Goal: Task Accomplishment & Management: Manage account settings

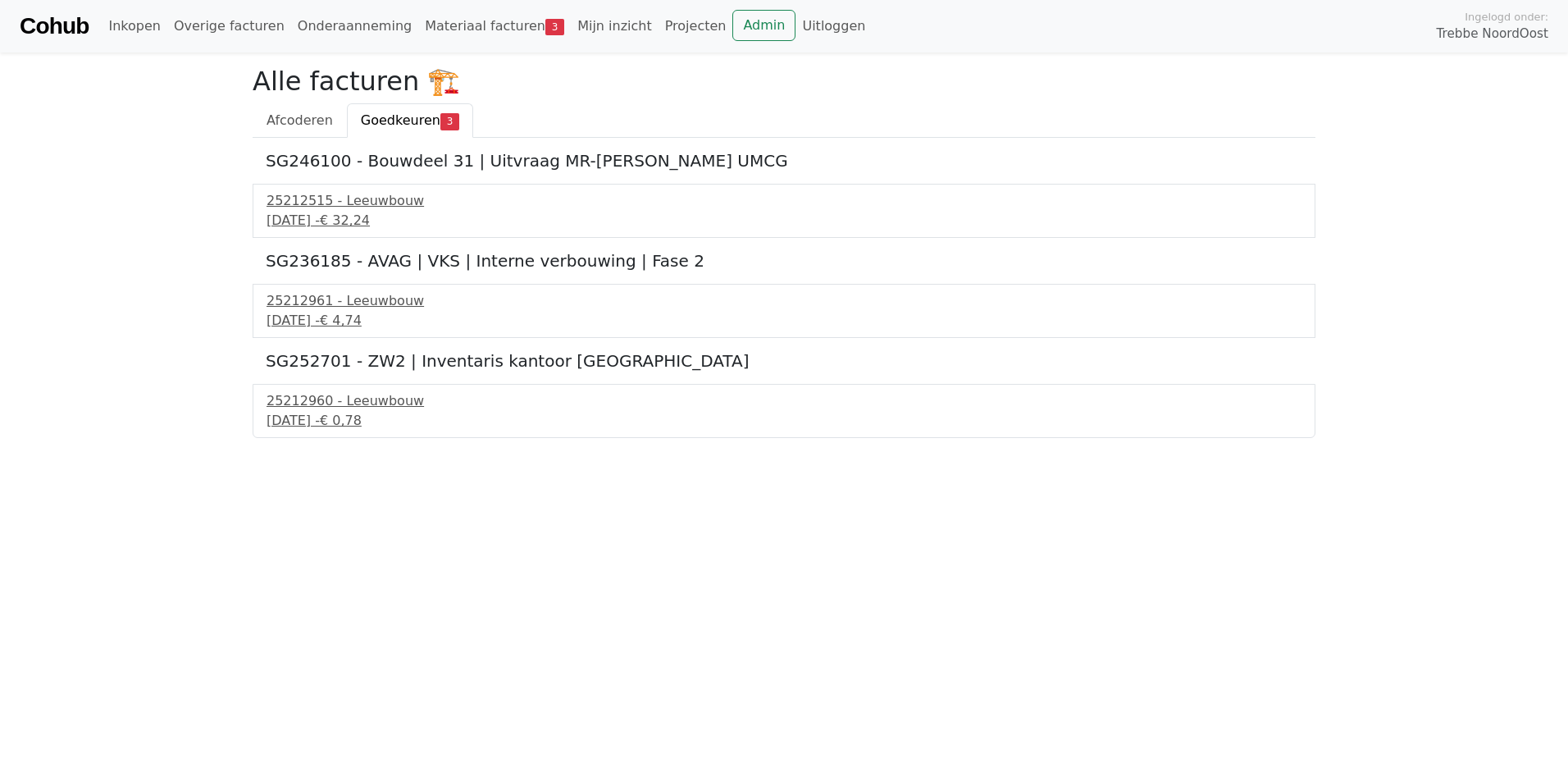
click at [402, 183] on div "SG246100 - Bouwdeel 31 | Uitvraag MR-Linac UMCG 25212515 - Leeuwbouw 12 septemb…" at bounding box center [784, 288] width 1063 height 300
click at [399, 200] on div "25212515 - Leeuwbouw" at bounding box center [784, 201] width 1035 height 20
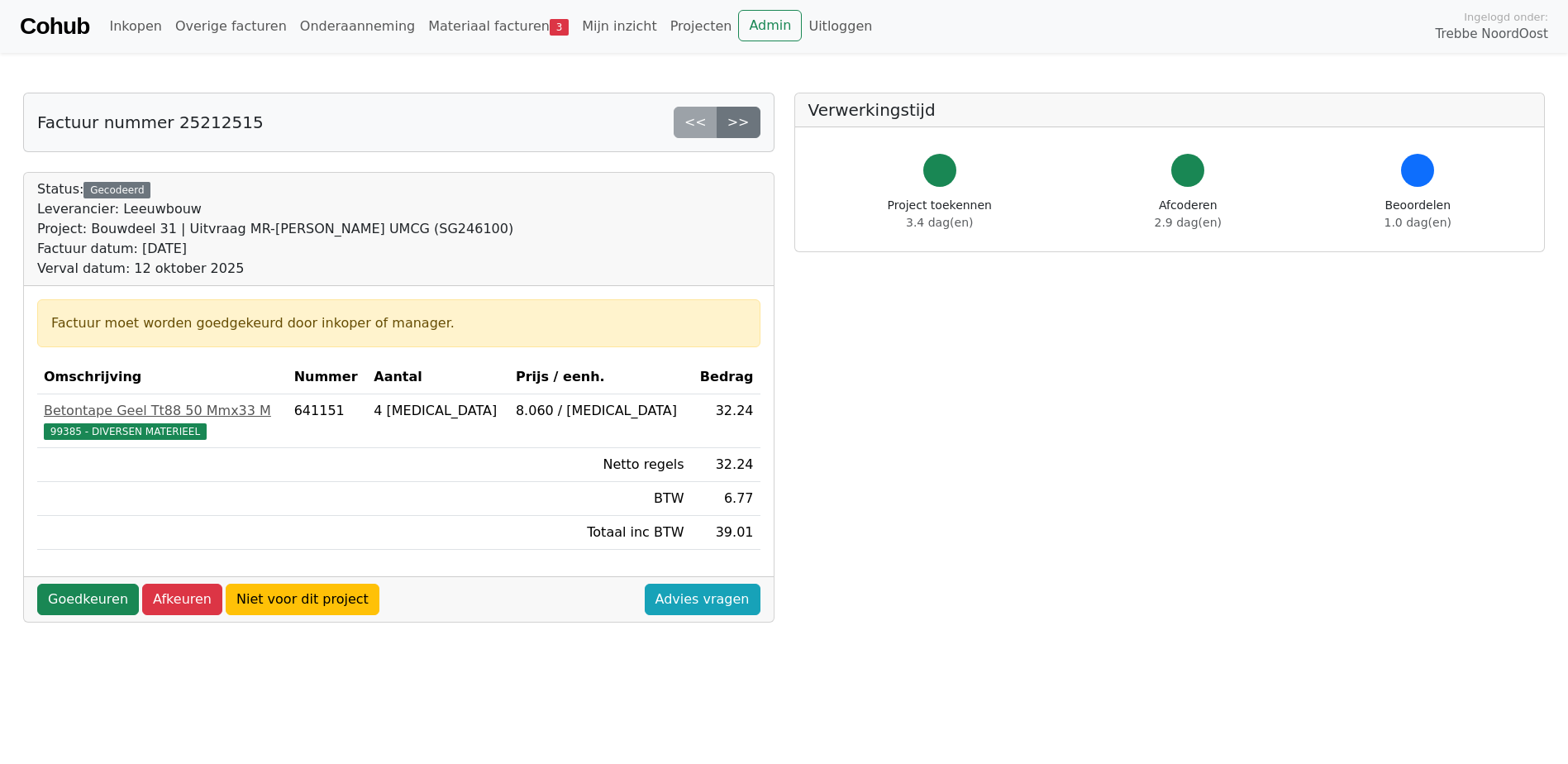
click at [349, 251] on div "Factuur datum: [DATE]" at bounding box center [275, 249] width 476 height 20
drag, startPoint x: 360, startPoint y: 224, endPoint x: 384, endPoint y: 225, distance: 24.0
click at [384, 225] on div "Project: Bouwdeel 31 | Uitvraag MR-Linac UMCG (SG246100)" at bounding box center [275, 229] width 476 height 20
click at [387, 226] on div "Project: Bouwdeel 31 | Uitvraag MR-Linac UMCG (SG246100)" at bounding box center [275, 229] width 476 height 20
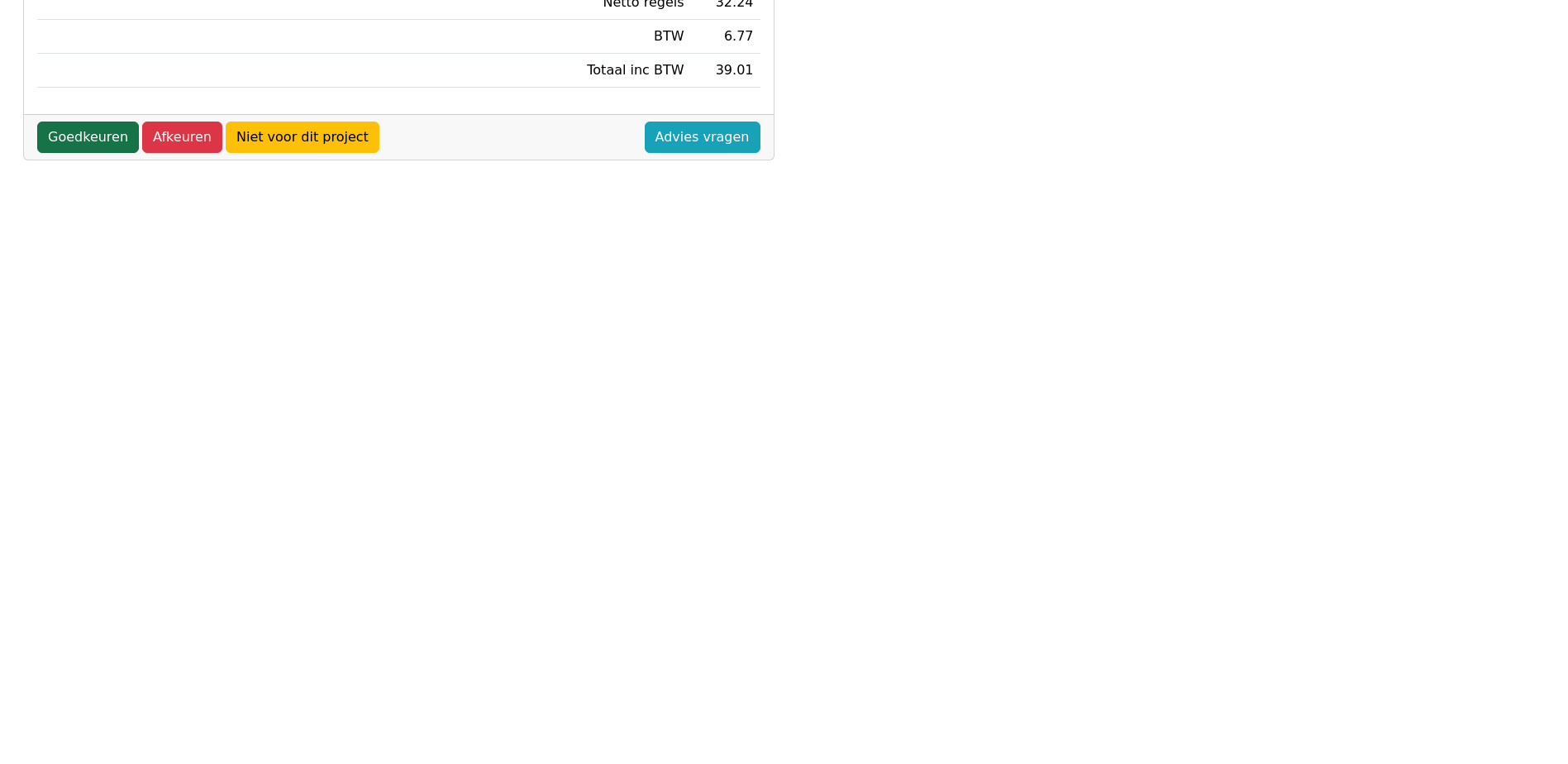
click at [103, 148] on link "Goedkeuren" at bounding box center [87, 137] width 101 height 31
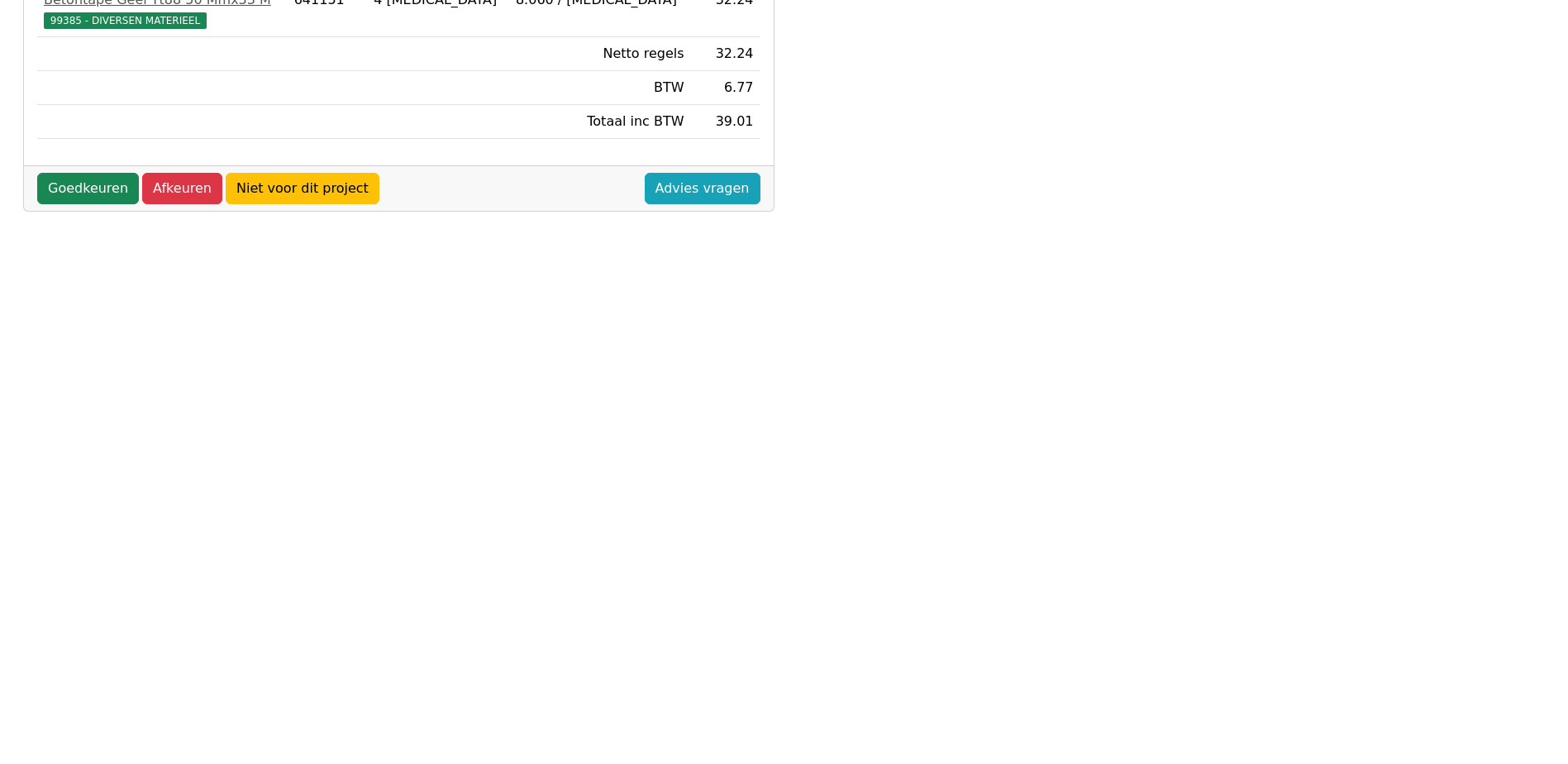
scroll to position [0, 0]
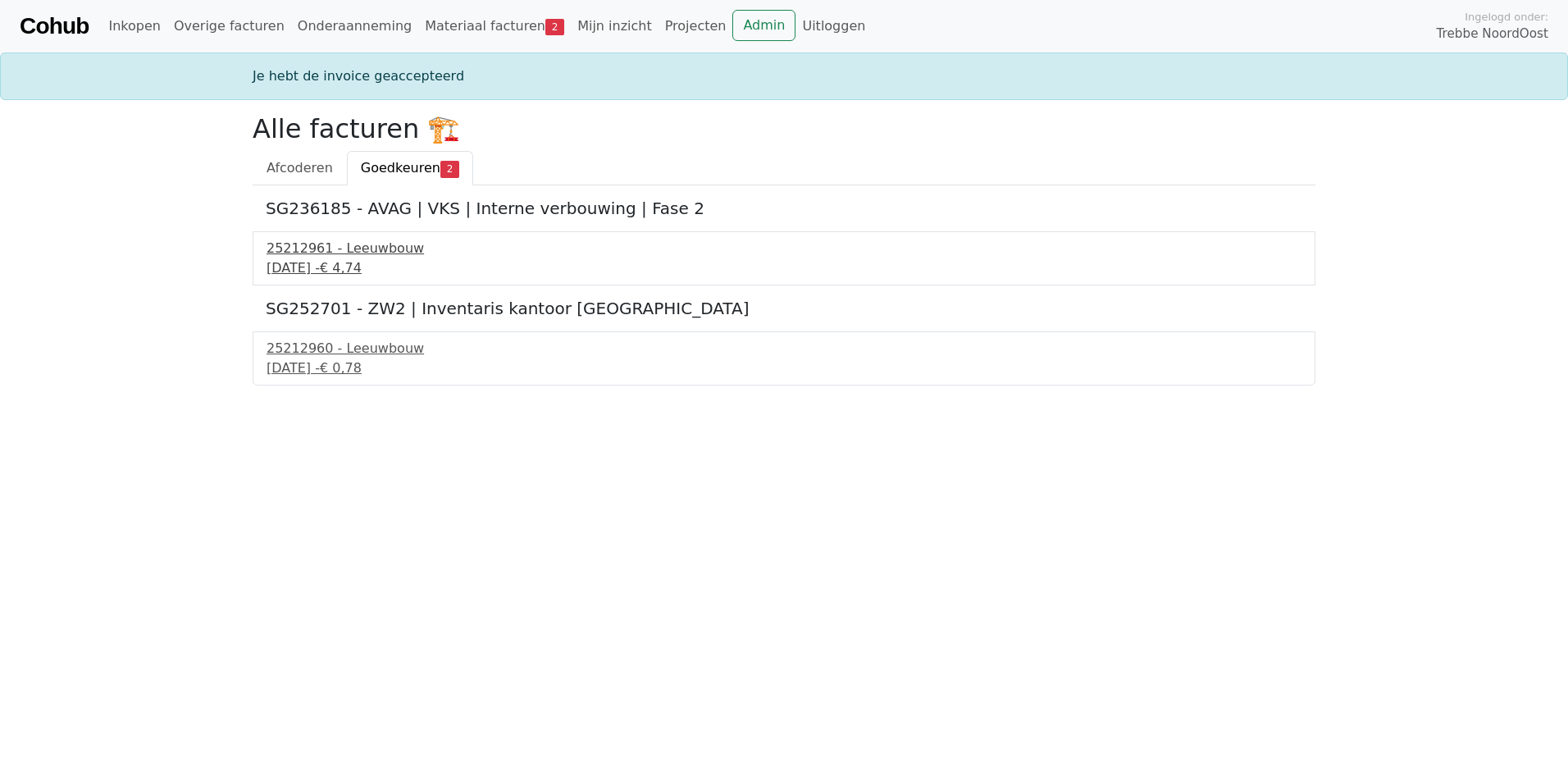
click at [343, 267] on div "[DATE] - € 4,74" at bounding box center [784, 268] width 1035 height 20
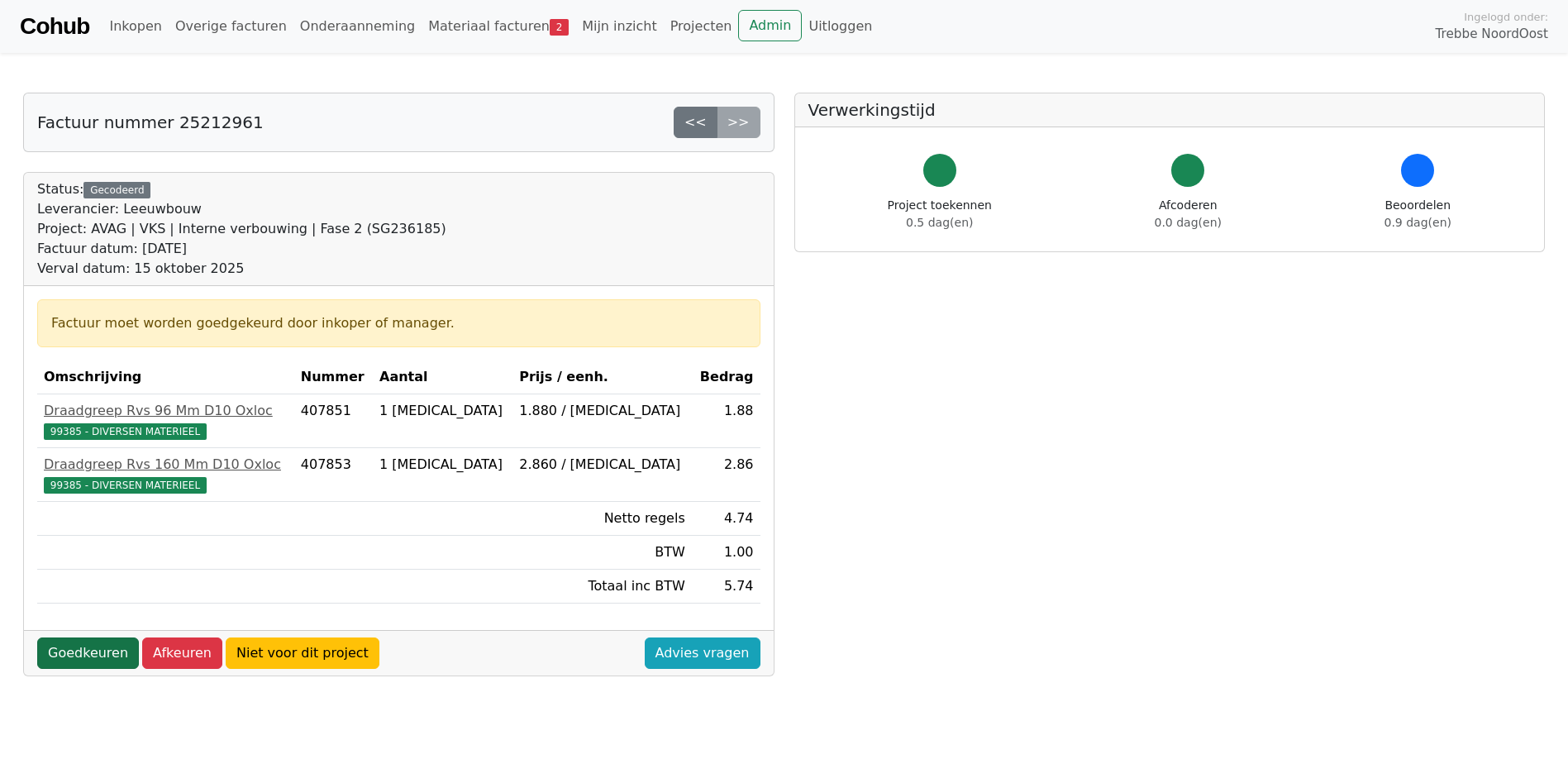
click at [66, 656] on link "Goedkeuren" at bounding box center [87, 653] width 101 height 31
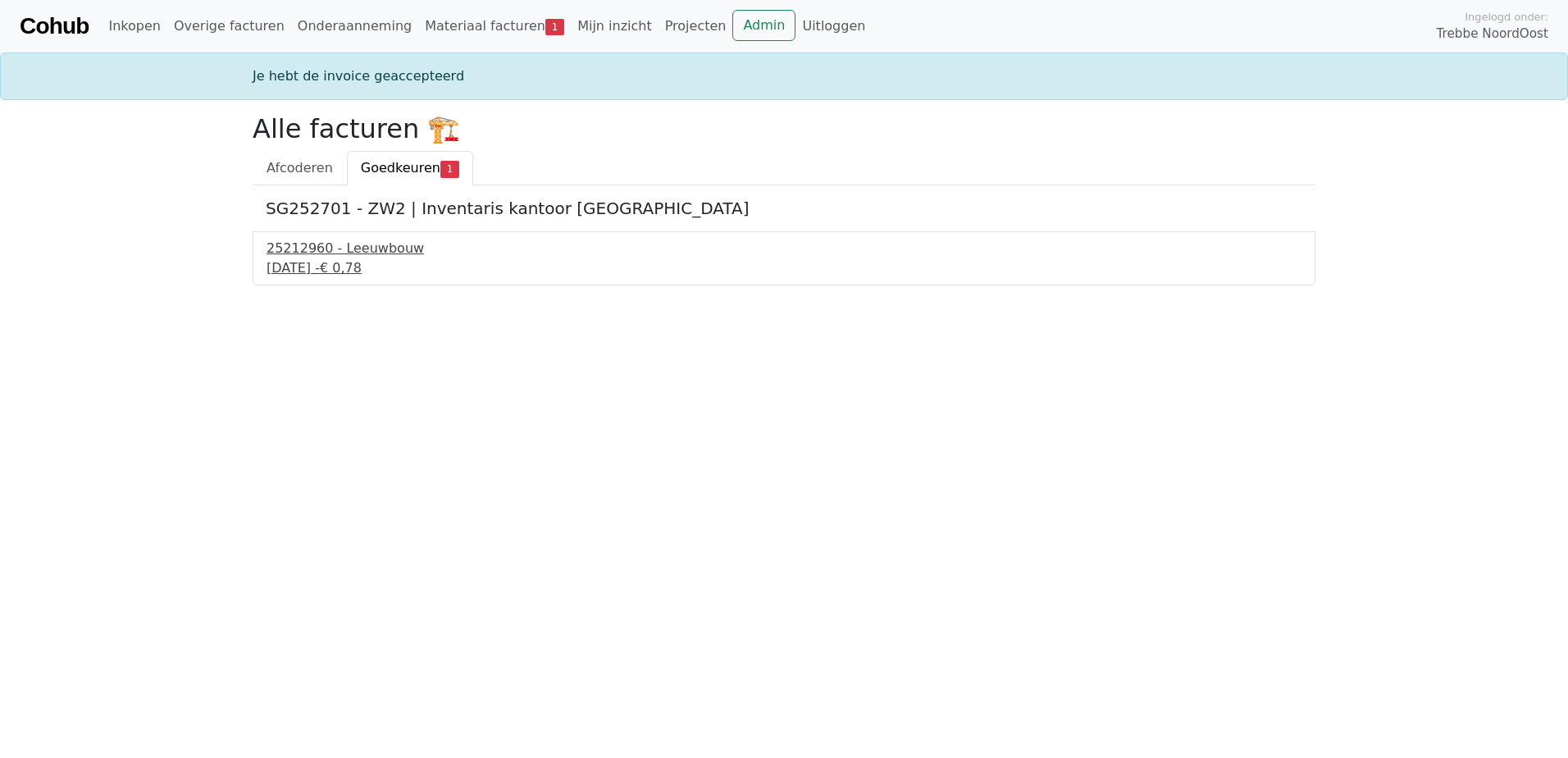
click at [361, 255] on div "25212960 - Leeuwbouw" at bounding box center [784, 249] width 1035 height 20
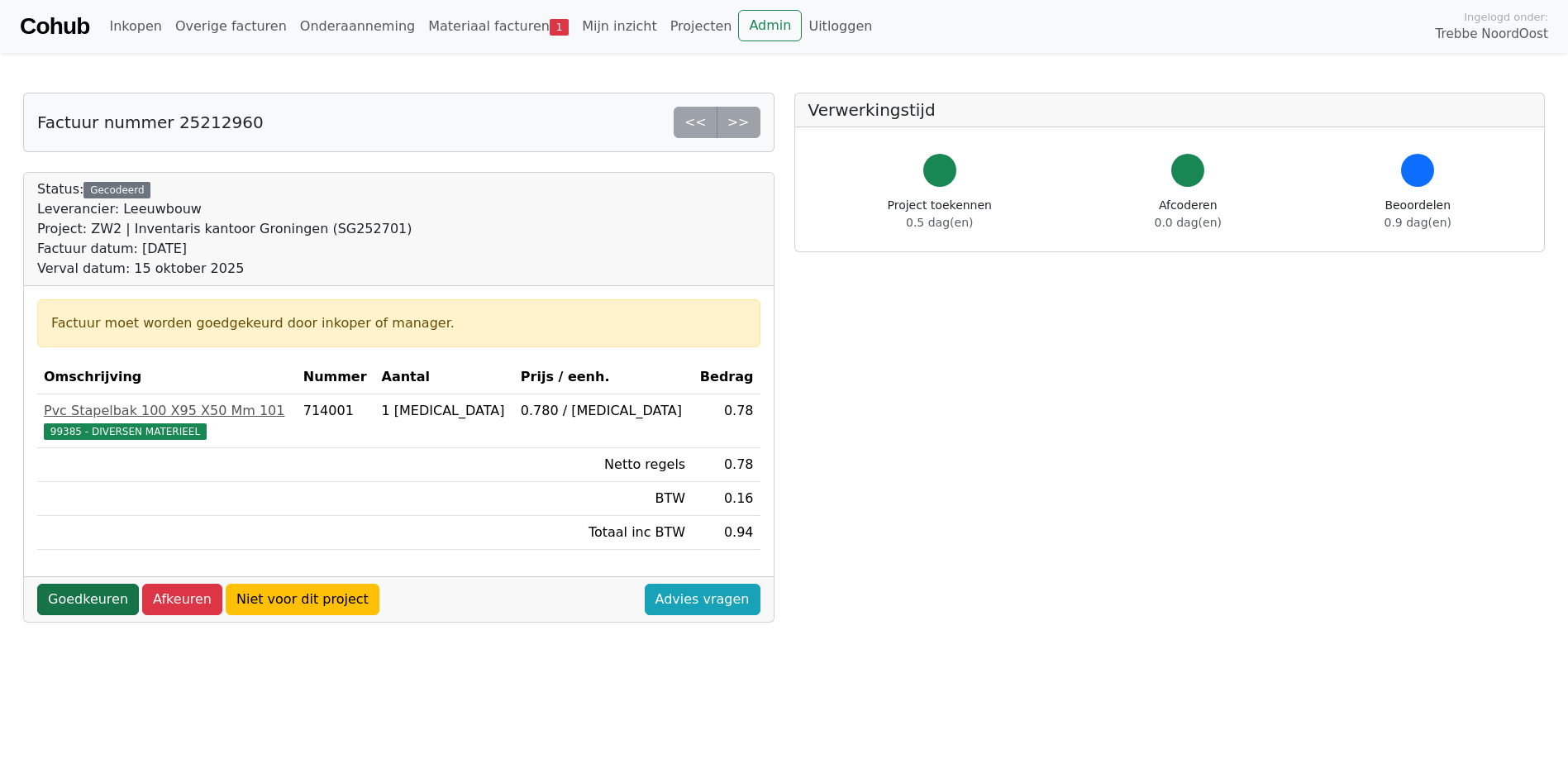
click at [86, 590] on link "Goedkeuren" at bounding box center [87, 598] width 101 height 31
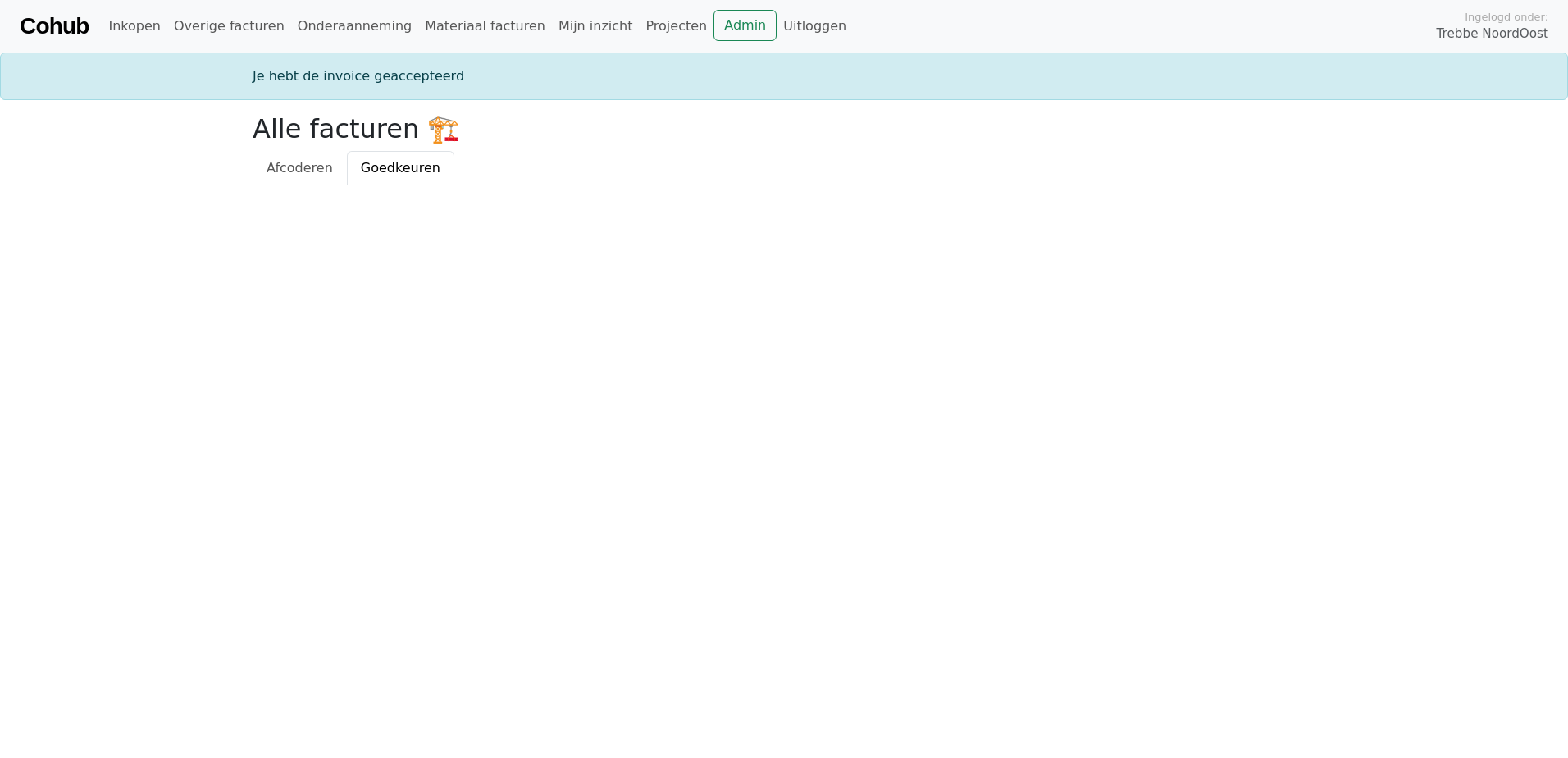
click at [878, 2] on div "Cohub Inkopen Overige facturen Onderaanneming Materiaal facturen Mijn inzicht P…" at bounding box center [784, 26] width 1568 height 52
